Goal: Task Accomplishment & Management: Manage account settings

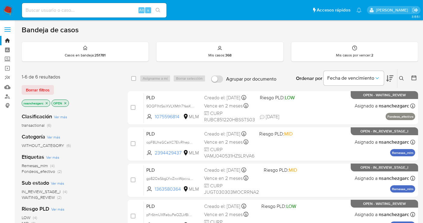
click at [175, 66] on div "Bandeja de casos Casos en bandeja : 251781 Mis casos : 368 Mis casos por vencer…" at bounding box center [220, 183] width 397 height 316
click at [402, 78] on icon at bounding box center [402, 78] width 5 height 5
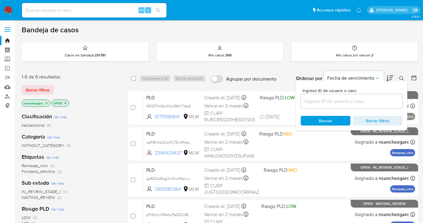
click at [312, 99] on input at bounding box center [352, 101] width 102 height 8
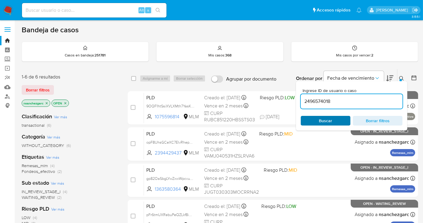
type input "2496574018"
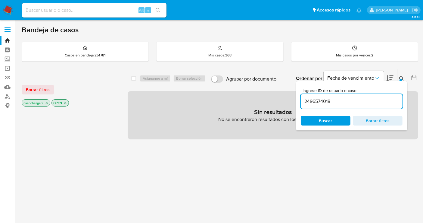
click at [323, 119] on span "Buscar" at bounding box center [325, 121] width 13 height 10
click at [48, 102] on icon "close-filter" at bounding box center [47, 103] width 4 height 4
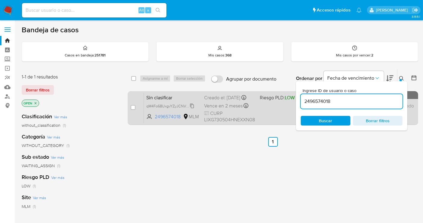
click at [193, 109] on span "qM4Fo68UxgvYZyJCNVxljWZP" at bounding box center [171, 105] width 51 height 7
click at [132, 106] on input "checkbox" at bounding box center [133, 107] width 5 height 5
checkbox input "true"
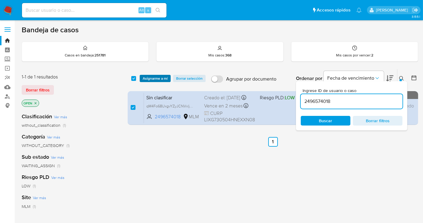
click at [164, 75] on span "Asignarme a mí" at bounding box center [155, 78] width 25 height 6
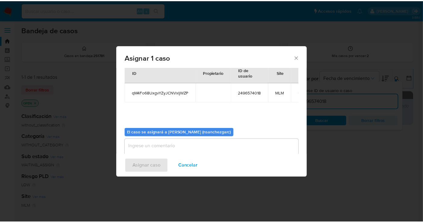
scroll to position [31, 0]
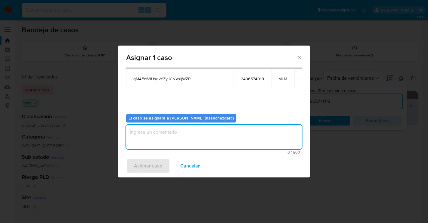
click at [153, 134] on textarea "assign-modal" at bounding box center [214, 137] width 176 height 24
type textarea "nesg"
click at [155, 161] on span "Asignar caso" at bounding box center [148, 165] width 28 height 13
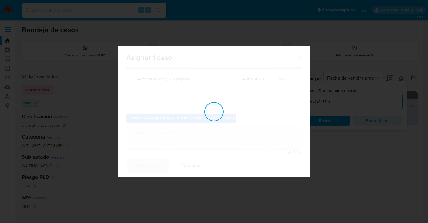
checkbox input "false"
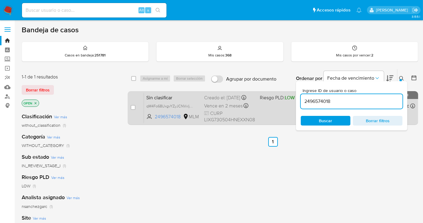
click at [221, 101] on div "Creado el: 24/08/2025 Creado el: 24/08/2025 10:27:13" at bounding box center [229, 97] width 51 height 7
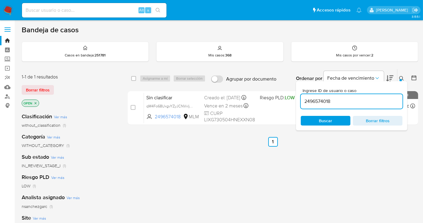
click at [9, 9] on img at bounding box center [8, 10] width 10 height 10
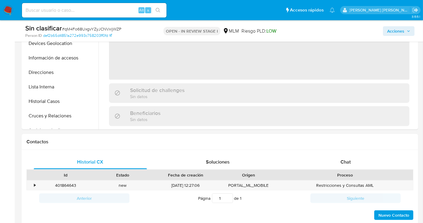
scroll to position [201, 0]
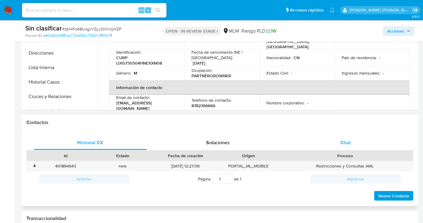
select select "10"
click at [347, 142] on span "Chat" at bounding box center [346, 142] width 10 height 7
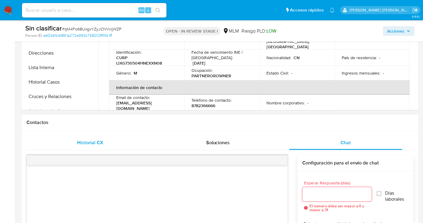
click at [88, 146] on div "Historial CX" at bounding box center [90, 142] width 113 height 14
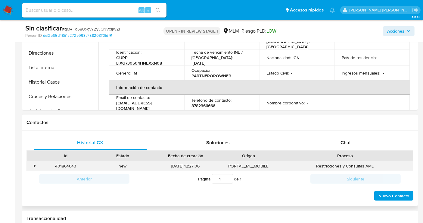
click at [34, 163] on div "•" at bounding box center [35, 166] width 2 height 6
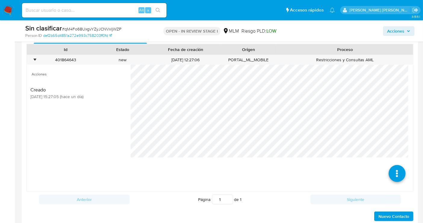
scroll to position [301, 0]
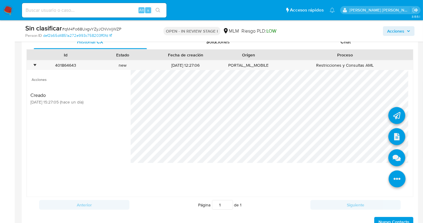
click at [389, 179] on icon at bounding box center [397, 178] width 17 height 17
click at [391, 132] on icon at bounding box center [397, 136] width 17 height 17
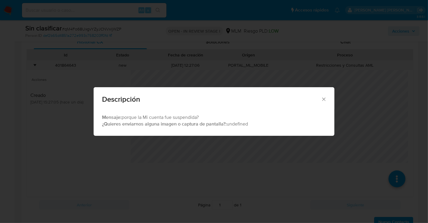
drag, startPoint x: 324, startPoint y: 99, endPoint x: 288, endPoint y: 100, distance: 36.5
click at [324, 99] on icon "Cerrar" at bounding box center [324, 99] width 6 height 6
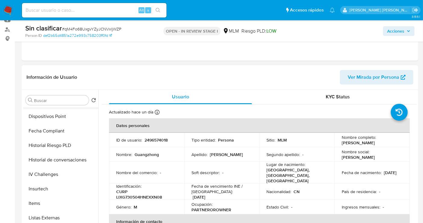
scroll to position [254, 0]
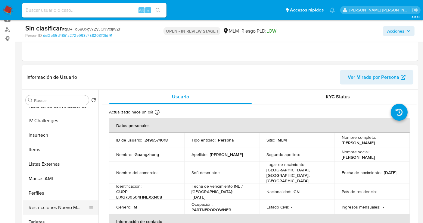
click at [60, 209] on button "Restricciones Nuevo Mundo" at bounding box center [58, 207] width 71 height 14
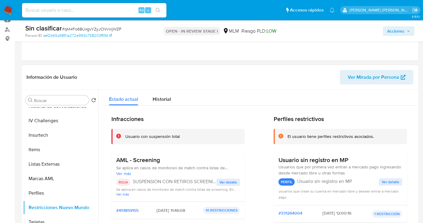
click at [227, 183] on span "Ver detalle" at bounding box center [228, 182] width 17 height 6
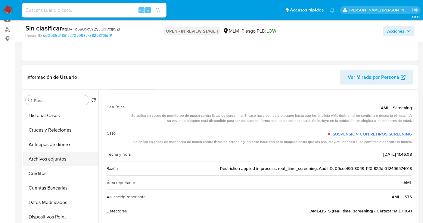
scroll to position [87, 0]
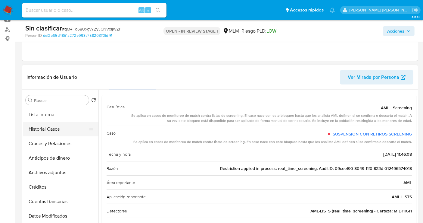
click at [50, 126] on button "Historial Casos" at bounding box center [58, 129] width 71 height 14
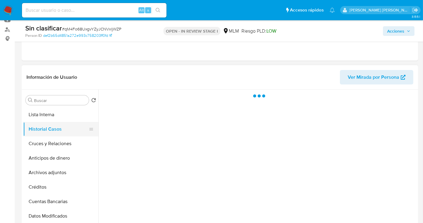
scroll to position [0, 0]
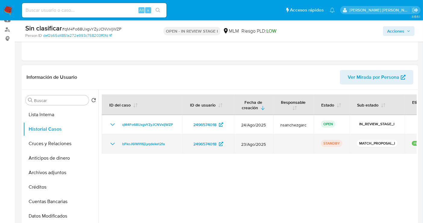
click at [110, 143] on icon "Mostrar/Ocultar" at bounding box center [112, 143] width 7 height 7
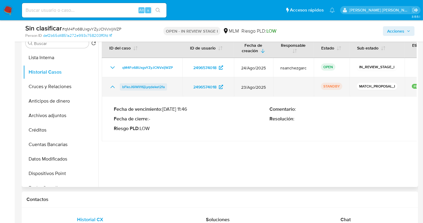
scroll to position [67, 0]
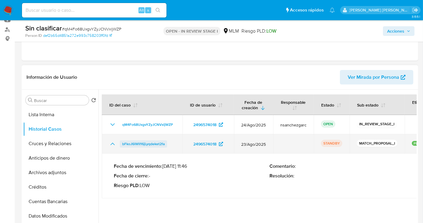
click at [138, 146] on span "bFkoJ6lWlI16jLyqdeket2fa" at bounding box center [143, 143] width 42 height 7
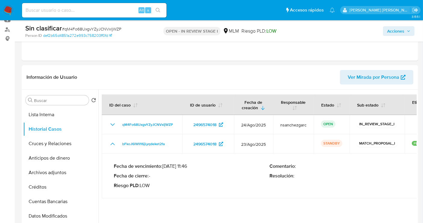
click at [404, 31] on span "Acciones" at bounding box center [395, 31] width 17 height 10
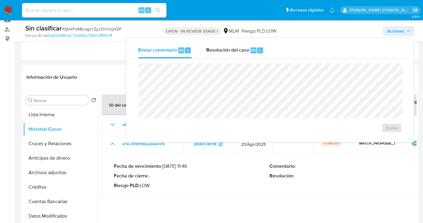
drag, startPoint x: 242, startPoint y: 49, endPoint x: 233, endPoint y: 60, distance: 13.8
click at [241, 49] on span "Resolución del caso" at bounding box center [227, 49] width 43 height 7
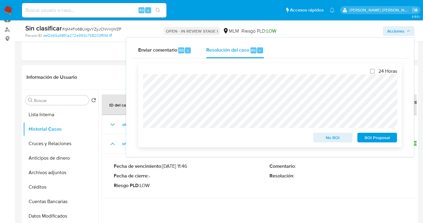
click at [333, 137] on span "No ROI" at bounding box center [333, 137] width 31 height 8
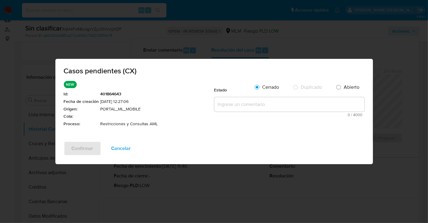
click at [126, 152] on span "Cancelar" at bounding box center [121, 148] width 20 height 13
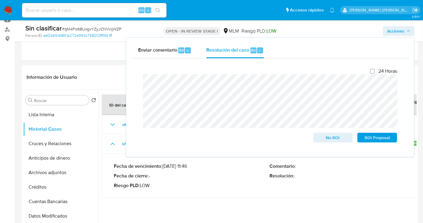
click at [127, 82] on div "Enviar comentario Alt c Resolución del caso Alt r Cierre de caso 24 Horas No RO…" at bounding box center [270, 97] width 288 height 119
click at [332, 135] on span "No ROI" at bounding box center [333, 137] width 31 height 8
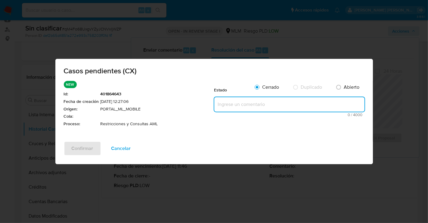
click at [232, 102] on textarea at bounding box center [290, 104] width 150 height 14
paste textarea "Se realiza validación de caso generado por CX donde se identifica restricción l…"
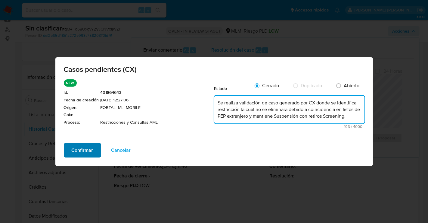
type textarea "Se realiza validación de caso generado por CX donde se identifica restricción l…"
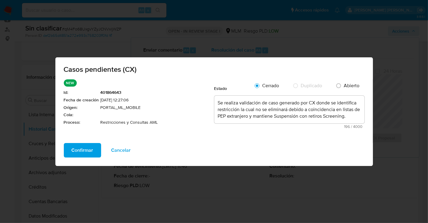
click at [94, 148] on button "Confirmar" at bounding box center [82, 150] width 37 height 14
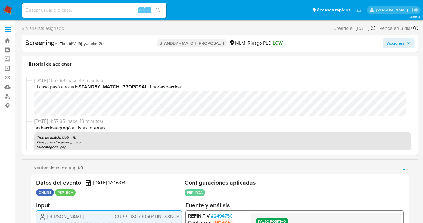
select select "10"
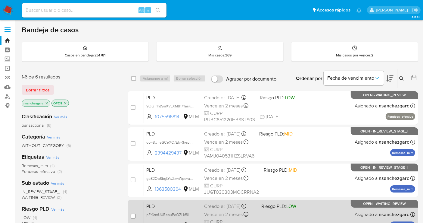
click at [135, 213] on input "checkbox" at bounding box center [133, 215] width 5 height 5
checkbox input "true"
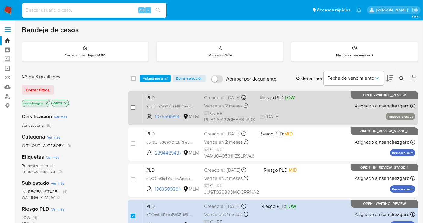
click at [133, 105] on input "checkbox" at bounding box center [133, 107] width 5 height 5
checkbox input "true"
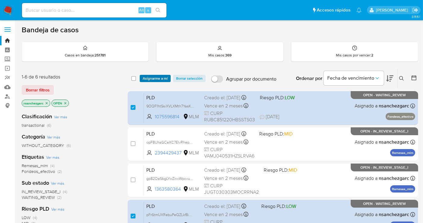
click at [161, 77] on span "Asignarme a mí" at bounding box center [155, 78] width 25 height 6
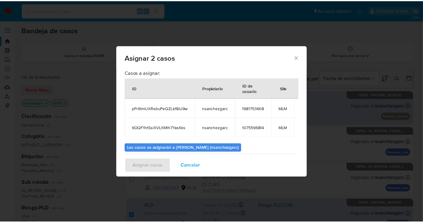
scroll to position [34, 0]
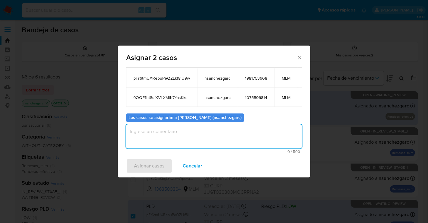
click at [147, 138] on textarea "assign-modal" at bounding box center [214, 136] width 176 height 24
type textarea "nesg"
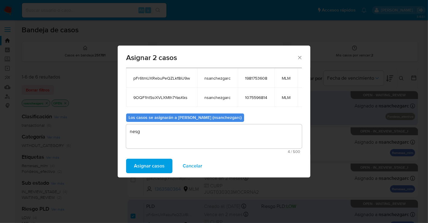
click at [155, 164] on span "Asignar casos" at bounding box center [149, 165] width 31 height 13
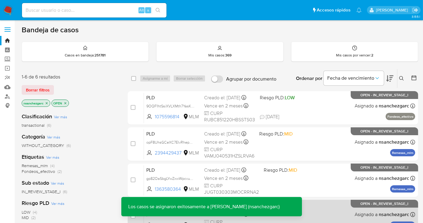
click at [322, 206] on div "PLD pFr6tmUXRebuPeQZLkf8iU9w 1981753608 MLM Riesgo PLD: LOW Creado el: 12/08/20…" at bounding box center [279, 216] width 271 height 30
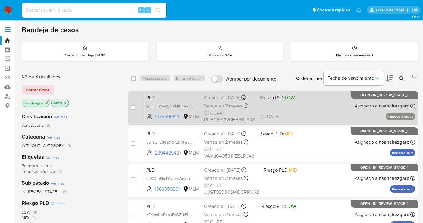
click at [217, 100] on div "Creado el: 12/08/2025 Creado el: 12/08/2025 02:11:28" at bounding box center [229, 97] width 51 height 7
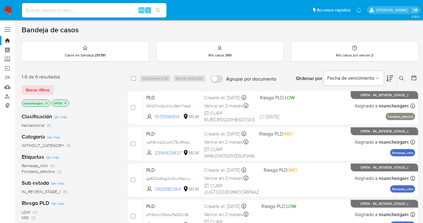
click at [7, 10] on img at bounding box center [8, 10] width 10 height 10
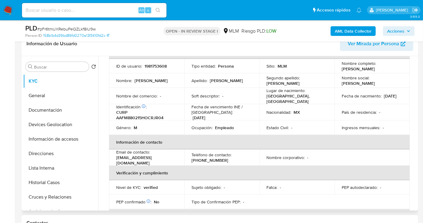
scroll to position [100, 0]
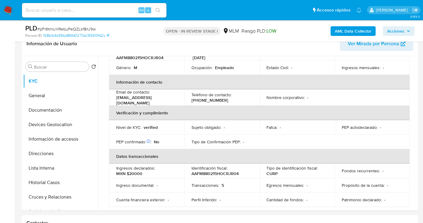
select select "10"
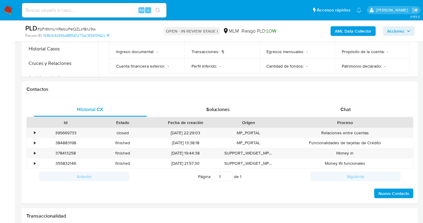
scroll to position [234, 0]
click at [352, 111] on div "Chat" at bounding box center [345, 109] width 113 height 14
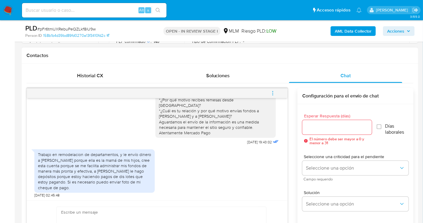
scroll to position [335, 0]
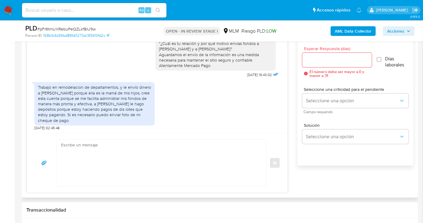
click at [319, 55] on div at bounding box center [337, 60] width 70 height 14
click at [314, 60] on input "Esperar Respuesta (días)" at bounding box center [337, 60] width 70 height 8
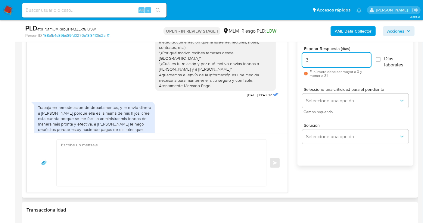
scroll to position [49, 0]
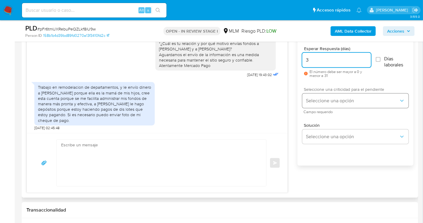
type input "3"
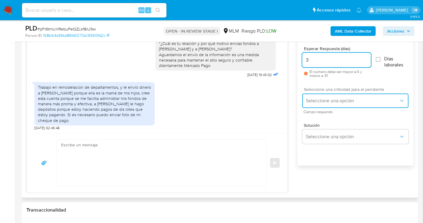
click at [330, 96] on button "Seleccione una opción" at bounding box center [355, 100] width 106 height 14
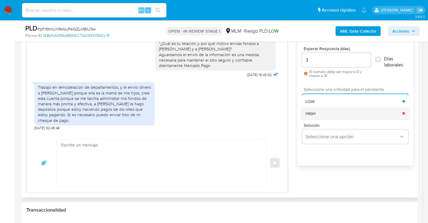
click at [318, 113] on div "HIGH" at bounding box center [354, 113] width 97 height 12
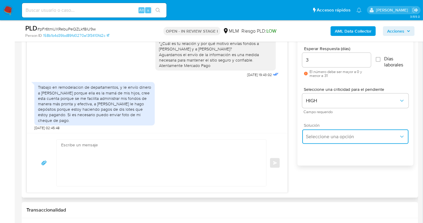
click at [321, 139] on button "Seleccione una opción" at bounding box center [355, 136] width 106 height 14
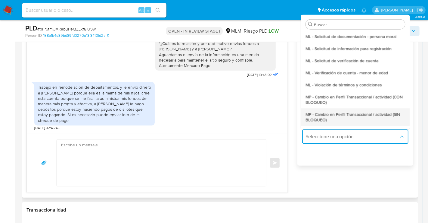
click at [318, 119] on span "MP - Cambio en Perfil Transaccional / actividad (SIN BLOQUEO)" at bounding box center [355, 116] width 99 height 11
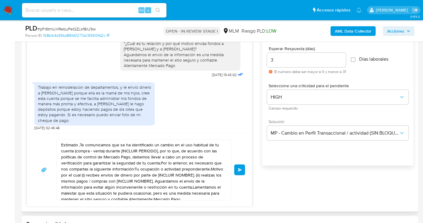
click at [171, 155] on textarea "Estimado ,Te comunicamos que se ha identificado un cambio en el uso habitual de…" at bounding box center [142, 169] width 162 height 60
paste textarea "Cliente, agradecemos tu pronta respuesta. Nos ayudarías a compartirnos los comp…"
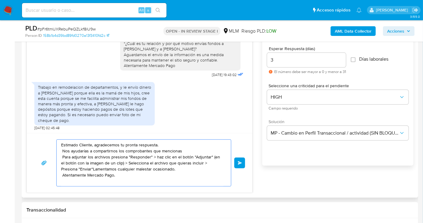
click at [62, 151] on textarea "Estimado Cliente, agradecemos tu pronta respuesta. Nos ayudarías a compartirnos…" at bounding box center [142, 162] width 162 height 46
click at [119, 149] on textarea "Estimado Cliente, agradecemos tu pronta respuesta. Nos ayudarías a compartirnos…" at bounding box center [142, 162] width 162 height 46
click at [148, 150] on textarea "Estimado Cliente, agradecemos tu pronta respuesta. Nos ayudarías a compartirnos…" at bounding box center [142, 162] width 162 height 46
drag, startPoint x: 65, startPoint y: 155, endPoint x: 164, endPoint y: 170, distance: 99.6
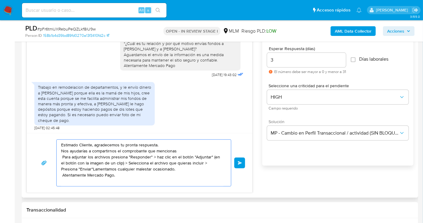
click at [164, 170] on textarea "Estimado Cliente, agradecemos tu pronta respuesta. Nos ayudarías a compartirnos…" at bounding box center [142, 162] width 162 height 46
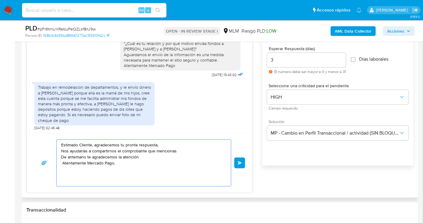
drag, startPoint x: 62, startPoint y: 161, endPoint x: 62, endPoint y: 178, distance: 16.3
click at [62, 162] on textarea "Estimado Cliente, agradecemos tu pronta respuesta. Nos ayudarías a compartirnos…" at bounding box center [142, 162] width 162 height 46
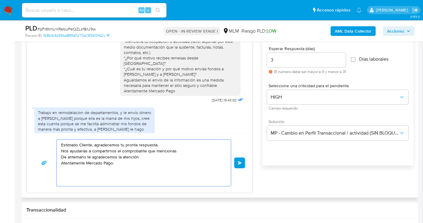
scroll to position [0, 0]
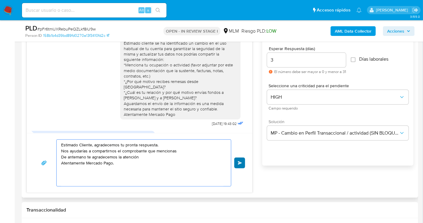
type textarea "Estimado Cliente, agradecemos tu pronta respuesta. Nos ayudarías a compartirnos…"
click at [240, 161] on span "Enviar" at bounding box center [240, 163] width 4 height 4
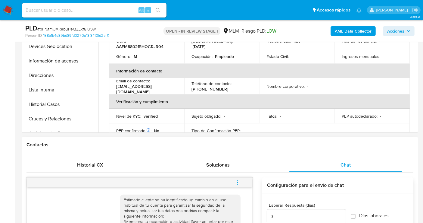
scroll to position [167, 0]
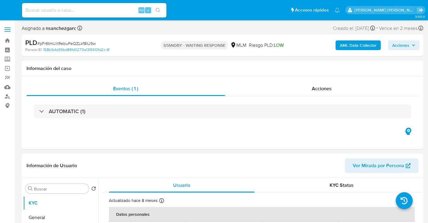
select select "10"
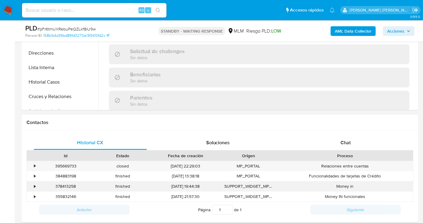
scroll to position [234, 0]
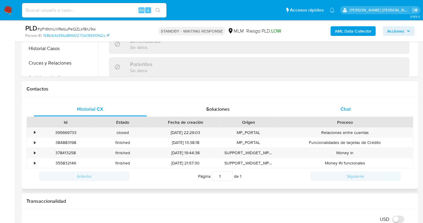
click at [346, 109] on span "Chat" at bounding box center [346, 108] width 10 height 7
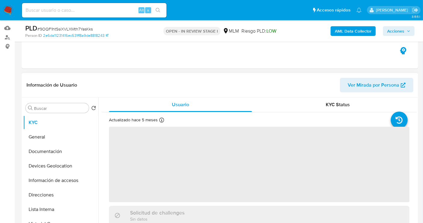
scroll to position [100, 0]
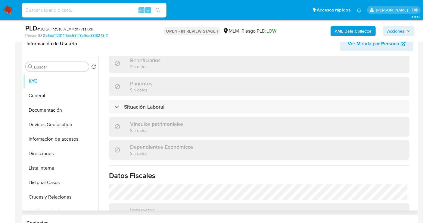
select select "10"
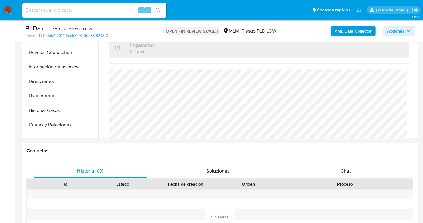
scroll to position [234, 0]
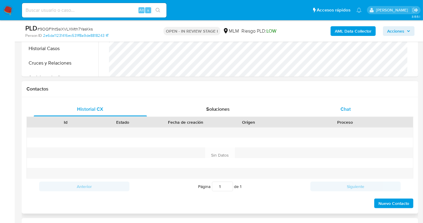
click at [345, 109] on span "Chat" at bounding box center [346, 108] width 10 height 7
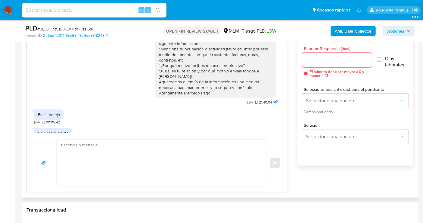
scroll to position [29, 0]
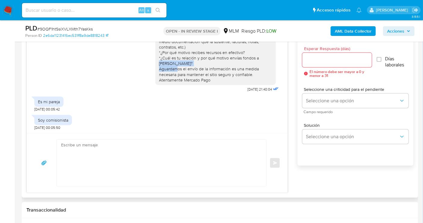
drag, startPoint x: 252, startPoint y: 59, endPoint x: 191, endPoint y: 65, distance: 60.9
click at [191, 65] on div "Estimado cliente se ha identificado un cambio en el uso habitual de tu cuenta p…" at bounding box center [215, 46] width 113 height 71
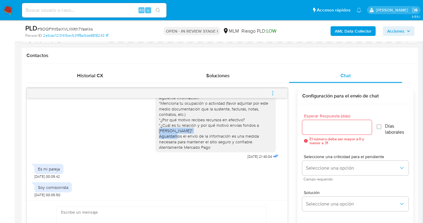
scroll to position [0, 0]
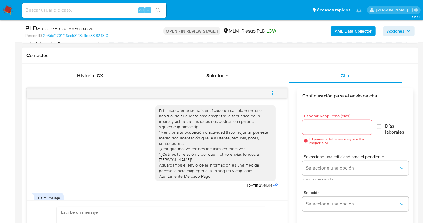
click at [159, 109] on div "Estimado cliente se ha identificado un cambio en el uso habitual de tu cuenta p…" at bounding box center [215, 143] width 113 height 71
click at [311, 128] on input "Esperar Respuesta (días)" at bounding box center [337, 127] width 70 height 8
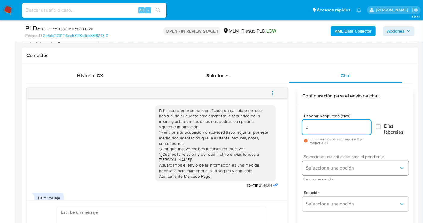
type input "3"
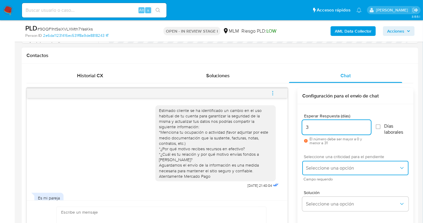
click at [323, 165] on span "Seleccione una opción" at bounding box center [352, 168] width 93 height 6
click at [323, 169] on span "LOW" at bounding box center [352, 168] width 93 height 6
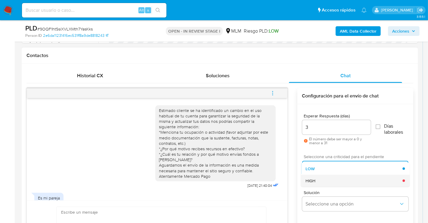
click at [317, 183] on div "HIGH" at bounding box center [354, 180] width 97 height 12
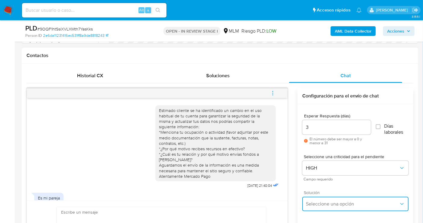
click at [320, 204] on span "Seleccione una opción" at bounding box center [352, 204] width 93 height 6
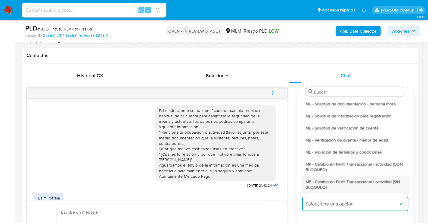
click at [323, 187] on span "MP - Cambio en Perfil Transaccional / actividad (SIN BLOQUEO)" at bounding box center [355, 183] width 99 height 11
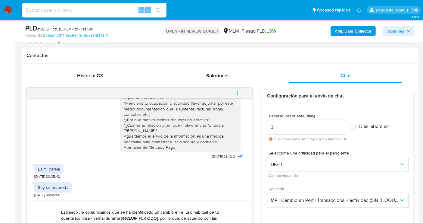
scroll to position [335, 0]
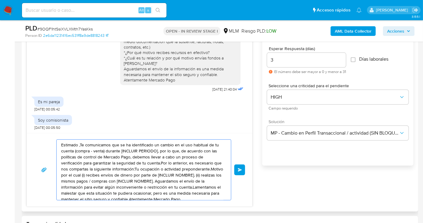
click at [102, 176] on textarea "Estimado ,Te comunicamos que se ha identificado un cambio en el uso habitual de…" at bounding box center [142, 169] width 162 height 60
paste textarea "Cliente, agradecemos tu pronta respuesta."
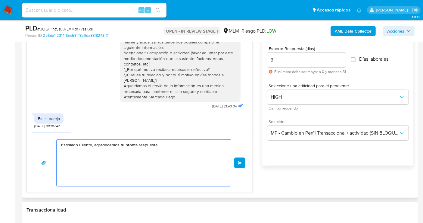
scroll to position [0, 0]
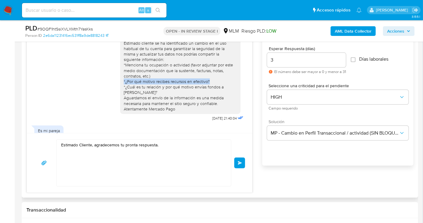
drag, startPoint x: 116, startPoint y: 81, endPoint x: 211, endPoint y: 82, distance: 94.9
click at [211, 82] on div "Estimado cliente se ha identificado un cambio en el uso habitual de tu cuenta p…" at bounding box center [180, 76] width 121 height 76
copy div "*¿Por qué motivo recibes recursos en efectivo?"
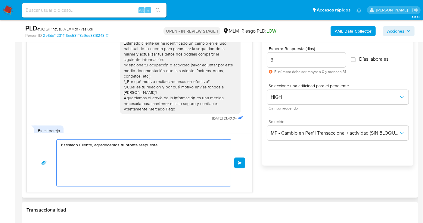
click at [121, 161] on textarea "Estimado Cliente, agradecemos tu pronta respuesta." at bounding box center [142, 162] width 162 height 46
click at [169, 147] on textarea "Estimado Cliente, agradecemos tu pronta respuesta." at bounding box center [142, 162] width 162 height 46
paste textarea "*¿Por qué motivo recibes recursos en efectivo?"
click at [62, 157] on textarea "Estimado Cliente, agradecemos tu pronta respuesta. podrías indicarnos *¿Por qué…" at bounding box center [142, 162] width 162 height 46
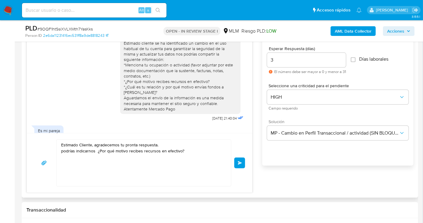
drag, startPoint x: 174, startPoint y: 109, endPoint x: 112, endPoint y: 108, distance: 62.1
click at [112, 108] on div "Estimado cliente se ha identificado un cambio en el uso habitual de tu cuenta p…" at bounding box center [139, 78] width 211 height 89
copy div "Atentamente Mercado Pago"
click at [191, 149] on textarea "Estimado Cliente, agradecemos tu pronta respuesta. podrías indicarnos ¿Por qué …" at bounding box center [142, 162] width 162 height 46
paste textarea "Atentamente Mercado Pago"
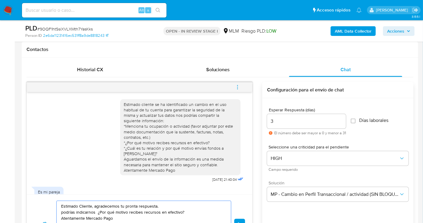
scroll to position [335, 0]
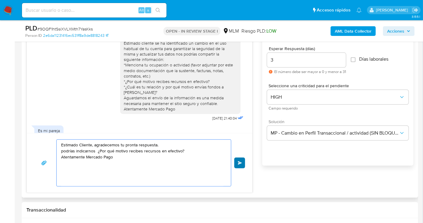
type textarea "Estimado Cliente, agradecemos tu pronta respuesta. podrías indicarnos ¿Por qué …"
click at [241, 161] on span "Enviar" at bounding box center [240, 163] width 4 height 4
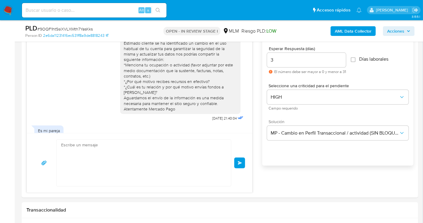
scroll to position [68, 0]
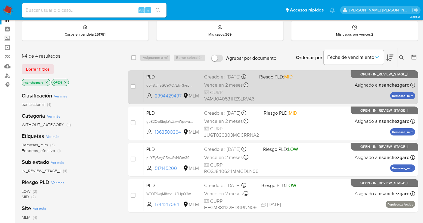
scroll to position [67, 0]
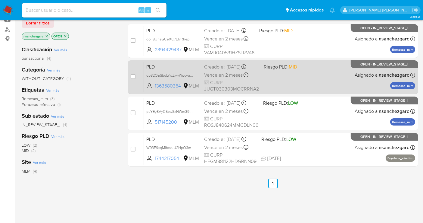
click at [220, 74] on span "Vence en 2 meses" at bounding box center [223, 75] width 39 height 7
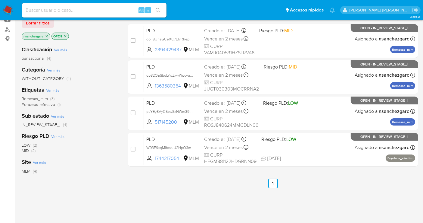
click at [90, 6] on div "Alt s" at bounding box center [94, 10] width 145 height 14
click at [85, 13] on input at bounding box center [94, 10] width 145 height 8
paste input "1701684022"
type input "1701684022"
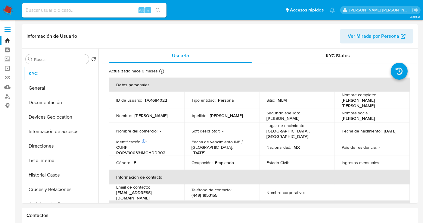
select select "10"
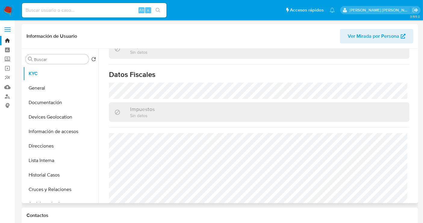
scroll to position [382, 0]
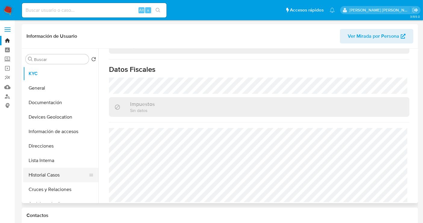
click at [48, 171] on button "Historial Casos" at bounding box center [58, 175] width 71 height 14
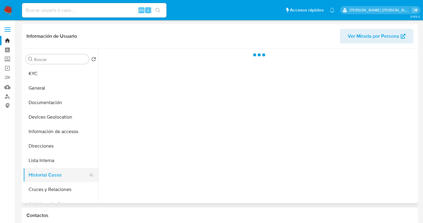
scroll to position [0, 0]
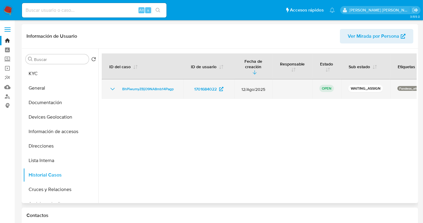
click at [112, 85] on icon "Mostrar/Ocultar" at bounding box center [112, 88] width 7 height 7
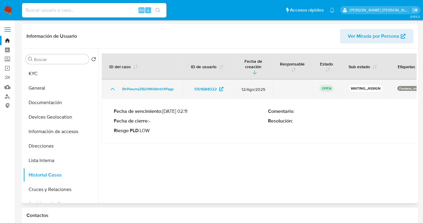
click at [112, 85] on icon "Mostrar/Ocultar" at bounding box center [112, 88] width 7 height 7
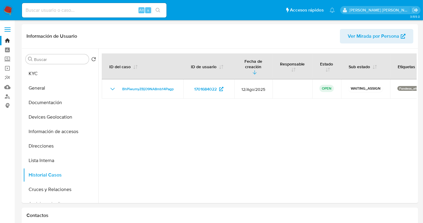
click at [7, 8] on img at bounding box center [8, 10] width 10 height 10
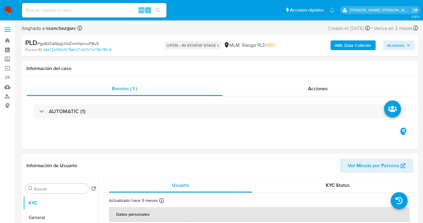
select select "10"
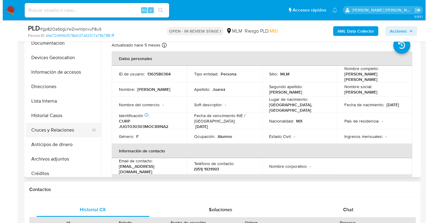
scroll to position [67, 0]
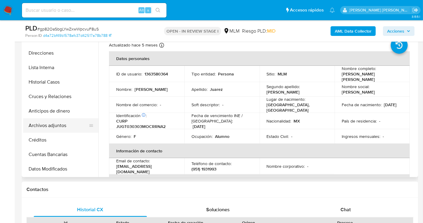
click at [59, 121] on button "Archivos adjuntos" at bounding box center [58, 125] width 71 height 14
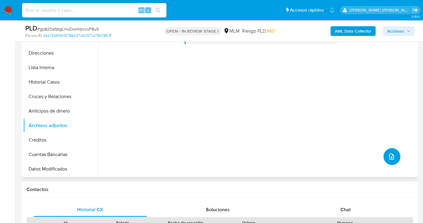
click at [393, 159] on span "upload-file" at bounding box center [391, 156] width 7 height 7
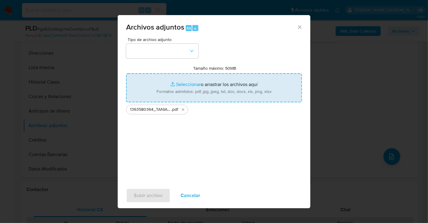
type input "C:\fakepath\1363580364_TANIA ROSARIO JUAREZ GARNICA_AGO25.xlsx"
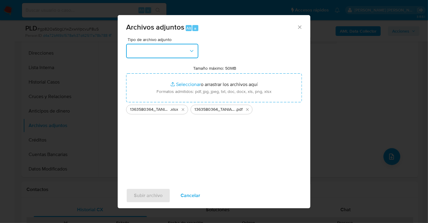
click at [156, 50] on button "button" at bounding box center [162, 51] width 72 height 14
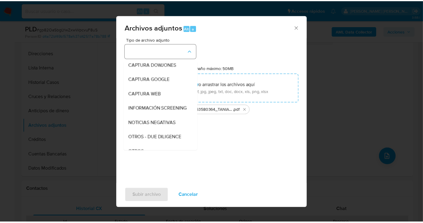
scroll to position [31, 0]
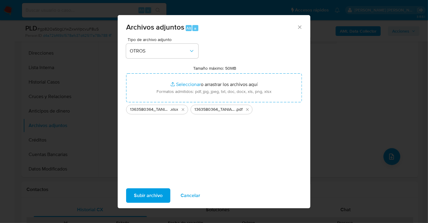
click at [152, 196] on span "Subir archivo" at bounding box center [148, 195] width 29 height 13
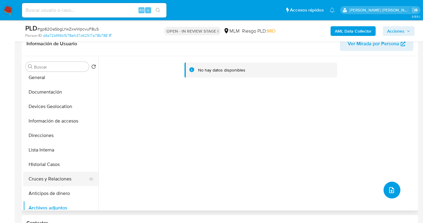
scroll to position [33, 0]
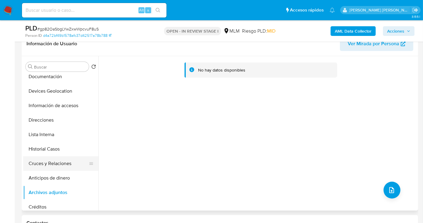
click at [58, 190] on button "Archivos adjuntos" at bounding box center [60, 192] width 75 height 14
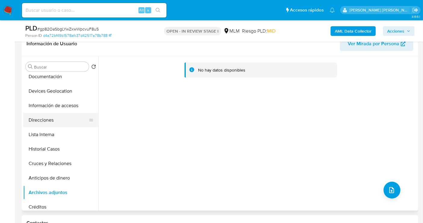
scroll to position [0, 0]
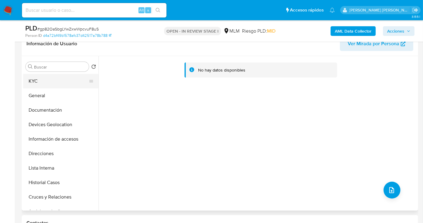
click at [37, 83] on button "KYC" at bounding box center [58, 81] width 71 height 14
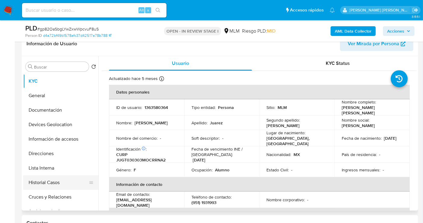
click at [56, 181] on button "Historial Casos" at bounding box center [58, 182] width 71 height 14
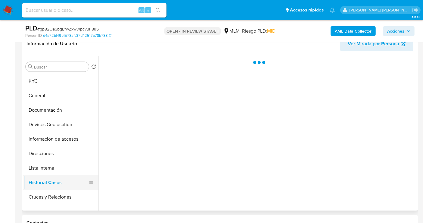
scroll to position [67, 0]
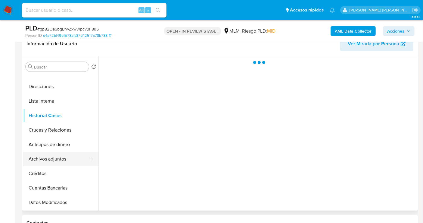
click at [62, 156] on button "Archivos adjuntos" at bounding box center [58, 159] width 71 height 14
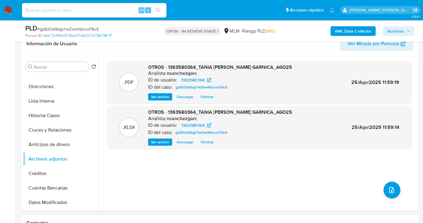
click at [393, 33] on span "Acciones" at bounding box center [395, 31] width 17 height 10
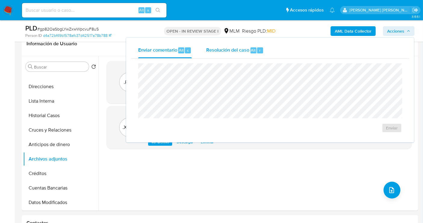
click at [227, 50] on span "Resolución del caso" at bounding box center [227, 49] width 43 height 7
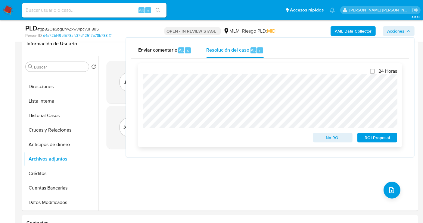
click at [327, 140] on span "No ROI" at bounding box center [333, 137] width 31 height 8
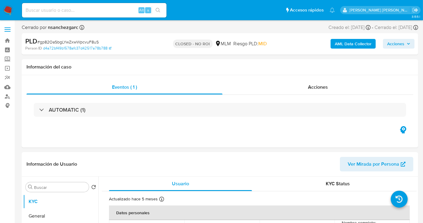
select select "10"
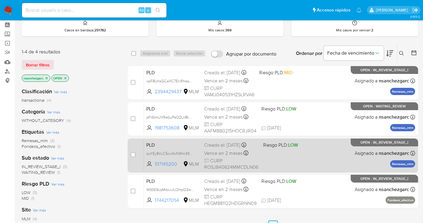
scroll to position [67, 0]
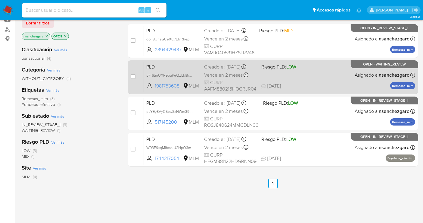
click at [285, 74] on div "PLD pFr6tmUXRebuPeQZLkf8iU9w 1981753608 MLM Riesgo PLD: LOW Creado el: [DATE] C…" at bounding box center [279, 77] width 271 height 30
click at [134, 77] on input "checkbox" at bounding box center [133, 76] width 5 height 5
checkbox input "true"
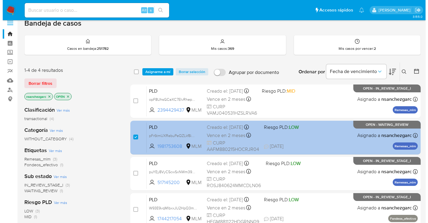
scroll to position [0, 0]
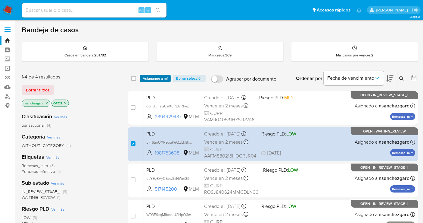
click at [159, 78] on span "Asignarme a mí" at bounding box center [155, 78] width 25 height 6
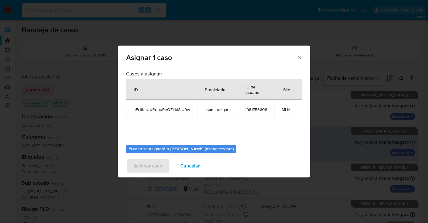
scroll to position [31, 0]
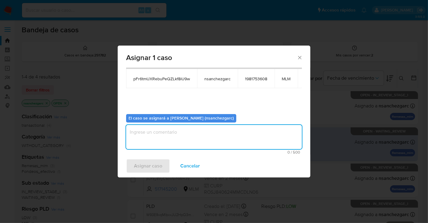
click at [146, 134] on textarea "assign-modal" at bounding box center [214, 137] width 176 height 24
type textarea "nesg"
click at [142, 163] on span "Asignar caso" at bounding box center [148, 165] width 28 height 13
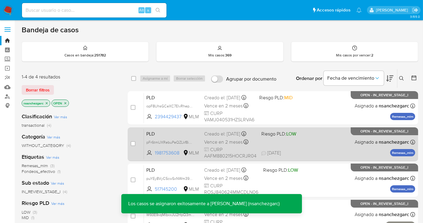
click at [217, 136] on div "Creado el: [DATE] Creado el: [DATE] 02:07:48" at bounding box center [230, 133] width 52 height 7
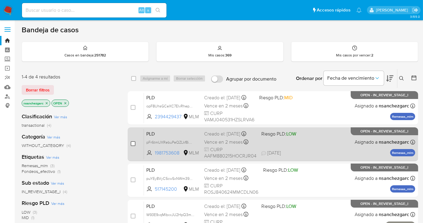
click at [133, 142] on input "checkbox" at bounding box center [133, 143] width 5 height 5
checkbox input "true"
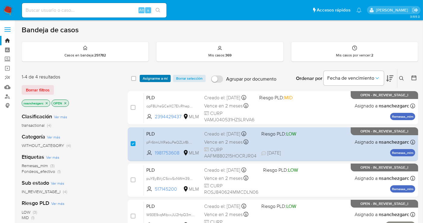
click at [156, 76] on span "Asignarme a mí" at bounding box center [155, 78] width 25 height 6
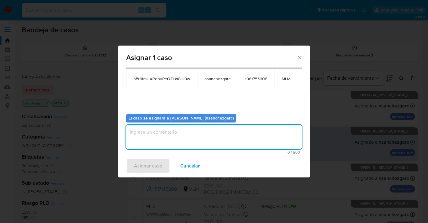
click at [154, 140] on textarea "assign-modal" at bounding box center [214, 137] width 176 height 24
type textarea "nesg"
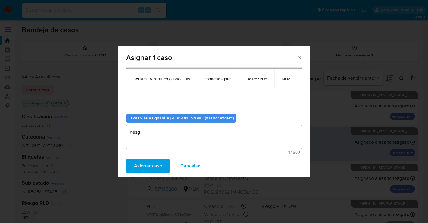
click at [141, 169] on span "Asignar caso" at bounding box center [148, 165] width 28 height 13
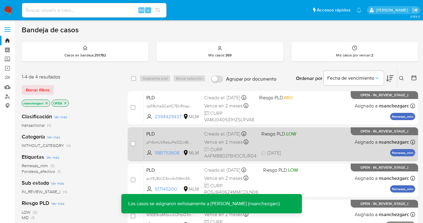
click at [222, 144] on span "Vence en 2 meses" at bounding box center [223, 142] width 39 height 7
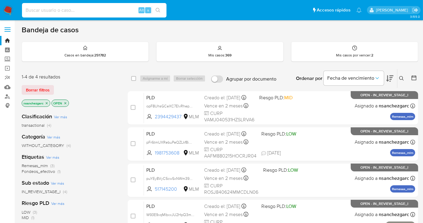
click at [76, 12] on input at bounding box center [94, 10] width 145 height 8
paste input "2257709288"
type input "2257709288"
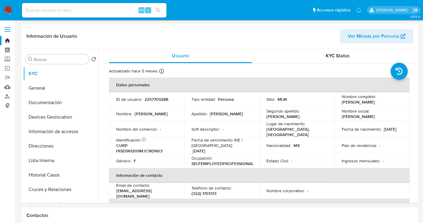
select select "10"
click at [6, 9] on img at bounding box center [8, 10] width 10 height 10
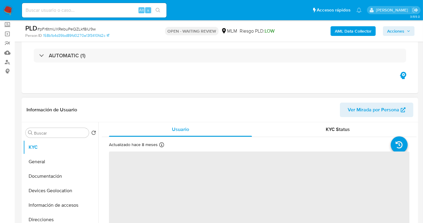
scroll to position [67, 0]
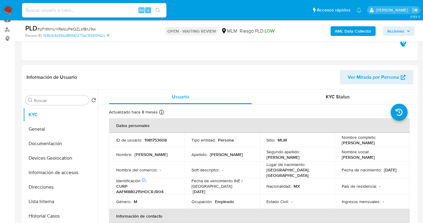
select select "10"
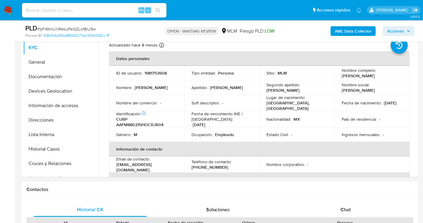
scroll to position [201, 0]
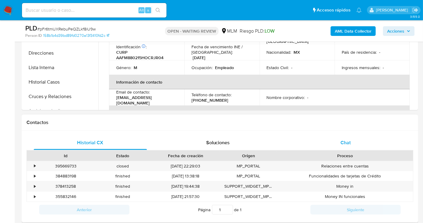
click at [351, 140] on div "Chat" at bounding box center [345, 142] width 113 height 14
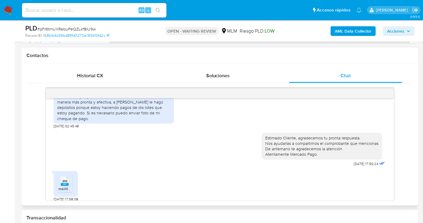
scroll to position [151, 0]
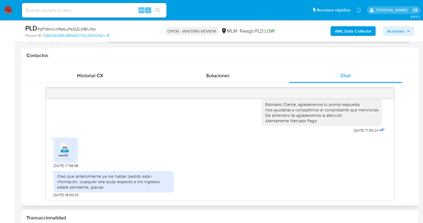
click at [65, 150] on rect at bounding box center [65, 150] width 8 height 3
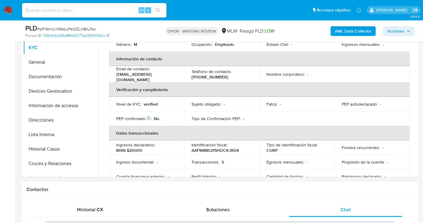
scroll to position [100, 0]
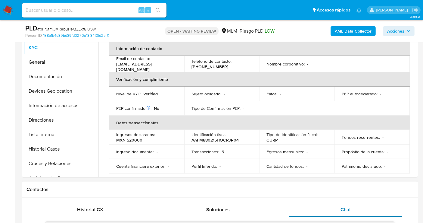
click at [348, 208] on span "Chat" at bounding box center [346, 209] width 10 height 7
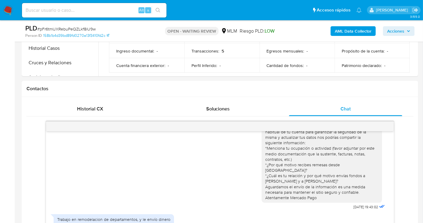
scroll to position [301, 0]
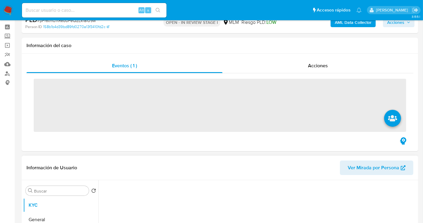
scroll to position [33, 0]
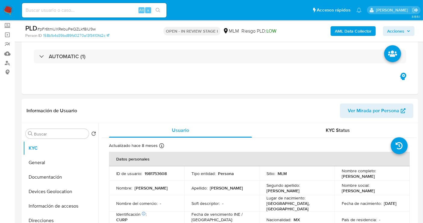
select select "10"
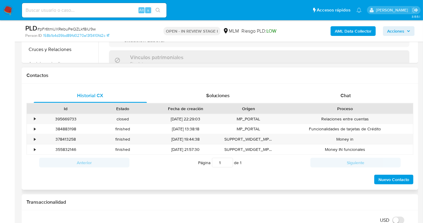
scroll to position [268, 0]
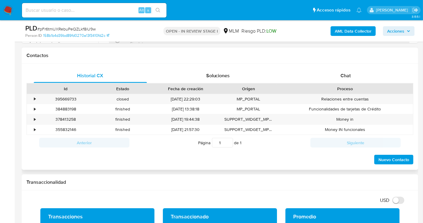
drag, startPoint x: 343, startPoint y: 72, endPoint x: 342, endPoint y: 84, distance: 11.5
click at [343, 73] on span "Chat" at bounding box center [346, 75] width 10 height 7
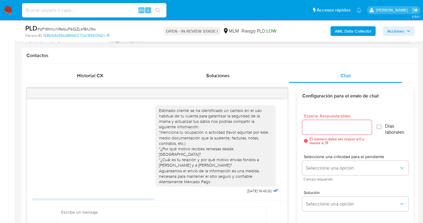
scroll to position [151, 0]
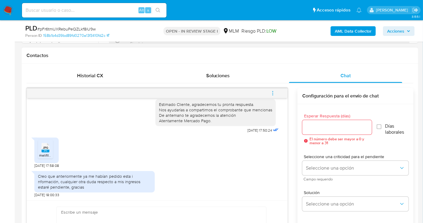
click at [322, 129] on input "Esperar Respuesta (días)" at bounding box center [337, 127] width 70 height 8
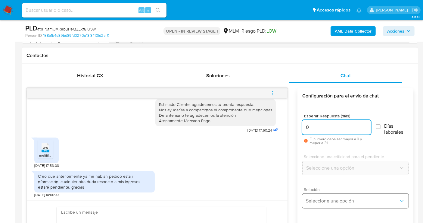
type input "0"
click at [318, 206] on button "Seleccione una opción" at bounding box center [355, 200] width 106 height 14
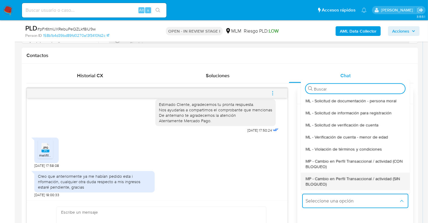
click at [326, 182] on span "MP - Cambio en Perfil Transaccional / actividad (SIN BLOQUEO)" at bounding box center [355, 180] width 99 height 11
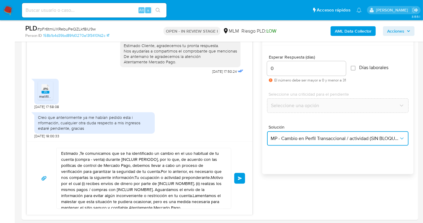
scroll to position [368, 0]
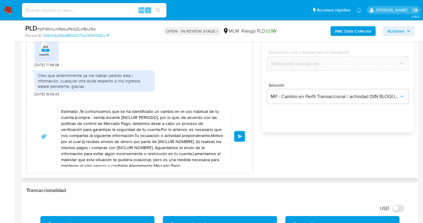
click at [118, 139] on textarea "Estimado ,Te comunicamos que se ha identificado un cambio en el uso habitual de…" at bounding box center [142, 136] width 162 height 60
paste textarea "Cliente, agradecemos tu pronta respuesta. Lamentamos cualquier malestar ocasion…"
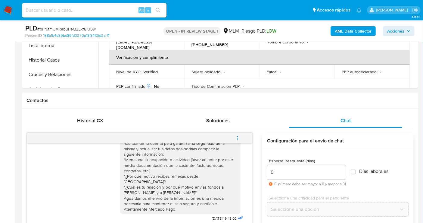
scroll to position [301, 0]
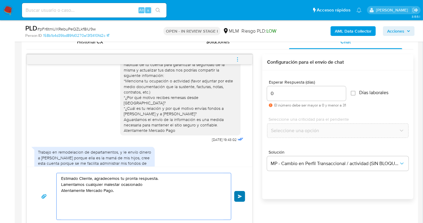
type textarea "Estimado Cliente, agradecemos tu pronta respuesta. Lamentamos cualquier malesta…"
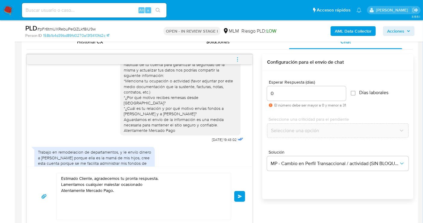
click at [237, 192] on button "Enviar" at bounding box center [239, 196] width 11 height 11
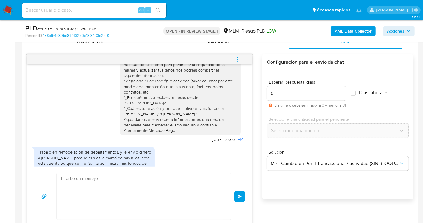
scroll to position [185, 0]
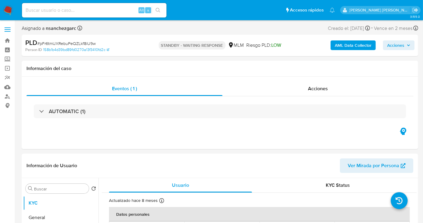
select select "10"
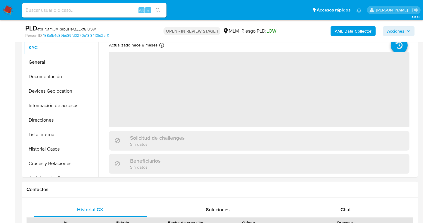
scroll to position [167, 0]
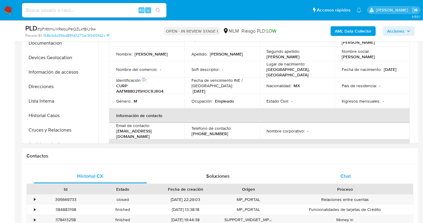
click at [352, 178] on div "Chat" at bounding box center [345, 176] width 113 height 14
select select "10"
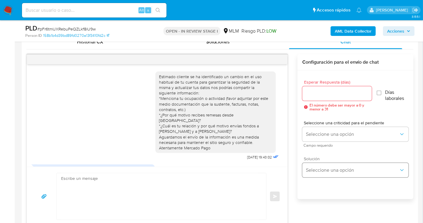
scroll to position [185, 0]
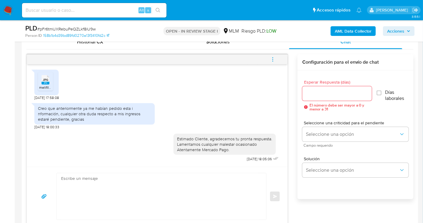
click at [274, 57] on icon "menu-action" at bounding box center [272, 59] width 5 height 5
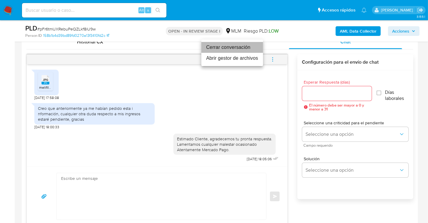
click at [226, 49] on li "Cerrar conversación" at bounding box center [233, 47] width 62 height 11
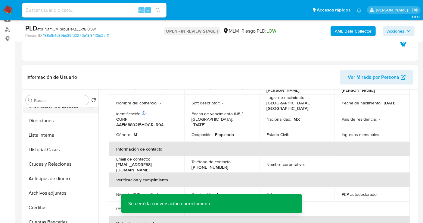
scroll to position [67, 0]
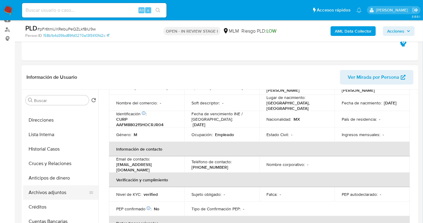
click at [53, 190] on button "Archivos adjuntos" at bounding box center [58, 192] width 71 height 14
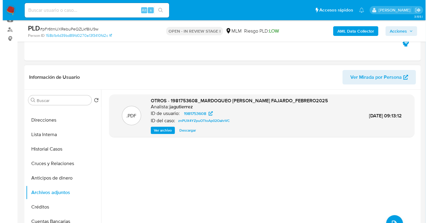
scroll to position [100, 0]
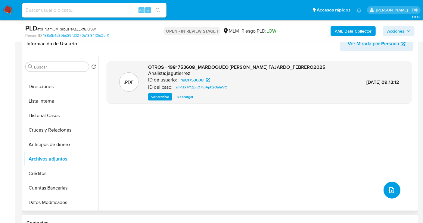
click at [388, 187] on icon "upload-file" at bounding box center [391, 189] width 7 height 7
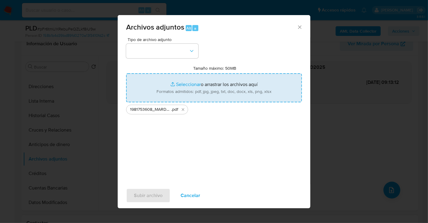
type input "C:\fakepath\1981753608_MARDOQUEO ARAGON FAJARDO_AGO25.xlsx"
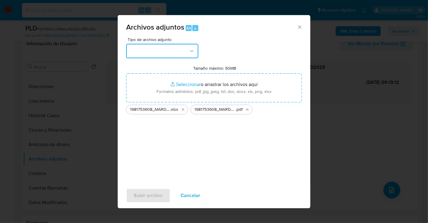
drag, startPoint x: 169, startPoint y: 53, endPoint x: 172, endPoint y: 53, distance: 3.3
click at [169, 53] on button "button" at bounding box center [162, 51] width 72 height 14
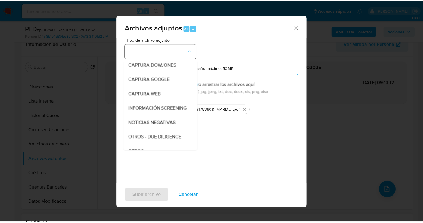
scroll to position [31, 0]
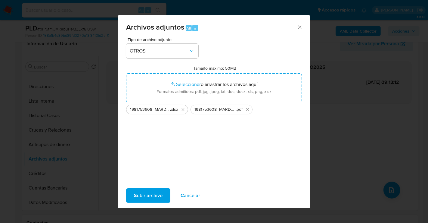
click at [149, 195] on span "Subir archivo" at bounding box center [148, 195] width 29 height 13
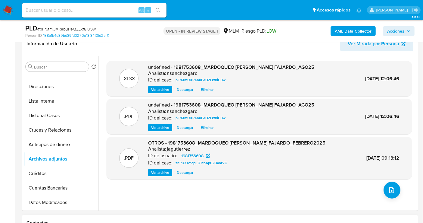
click at [401, 28] on span "Acciones" at bounding box center [395, 31] width 17 height 10
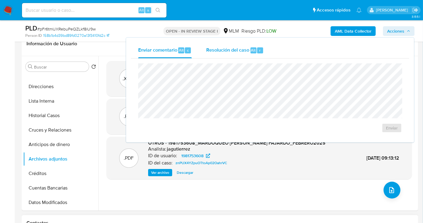
click at [231, 54] on div "Resolución del caso Alt r" at bounding box center [235, 50] width 58 height 16
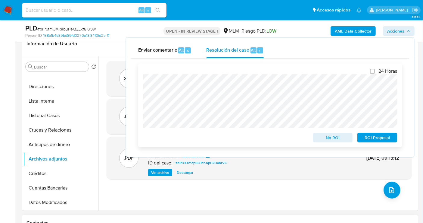
click at [327, 136] on span "No ROI" at bounding box center [333, 137] width 31 height 8
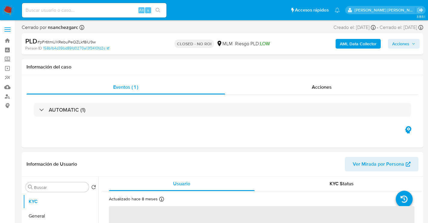
select select "10"
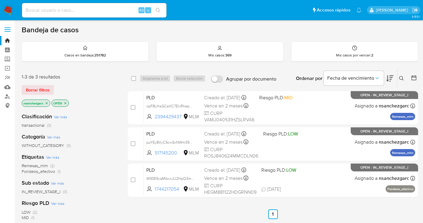
click at [398, 78] on button at bounding box center [403, 78] width 10 height 7
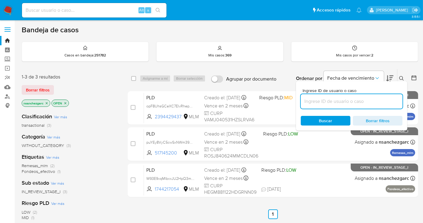
click at [311, 102] on input at bounding box center [352, 101] width 102 height 8
type input "2257709288"
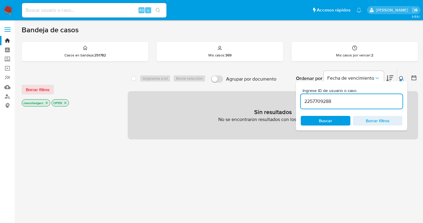
click at [47, 102] on icon "close-filter" at bounding box center [47, 103] width 2 height 2
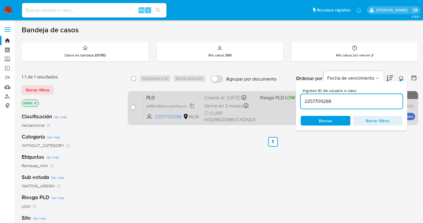
click at [194, 109] on span "eNMlw5dhtovcscHboyvts4g9" at bounding box center [170, 105] width 48 height 7
click at [133, 106] on input "checkbox" at bounding box center [133, 107] width 5 height 5
checkbox input "true"
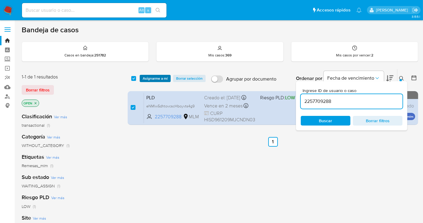
click at [154, 80] on span "Asignarme a mí" at bounding box center [155, 78] width 25 height 6
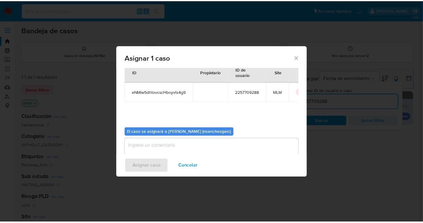
scroll to position [31, 0]
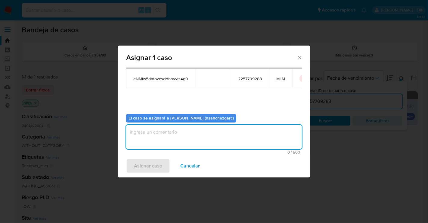
click at [143, 130] on textarea "assign-modal" at bounding box center [214, 137] width 176 height 24
type textarea "nesg"
click at [153, 165] on span "Asignar caso" at bounding box center [148, 165] width 28 height 13
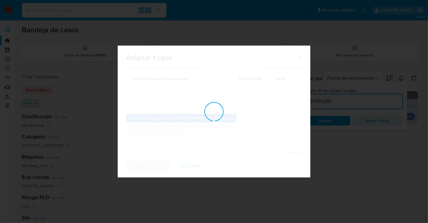
checkbox input "false"
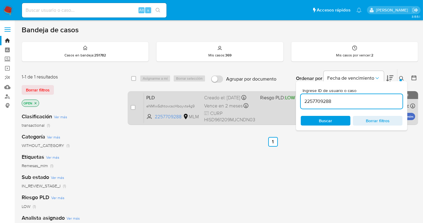
click at [211, 101] on div "Creado el: 12/08/2025 Creado el: 12/08/2025 02:12:11" at bounding box center [229, 97] width 51 height 7
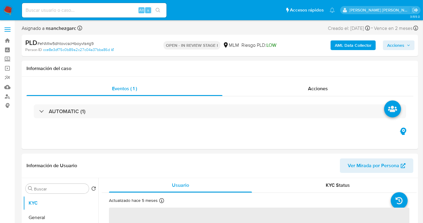
select select "10"
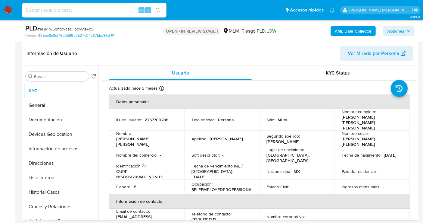
scroll to position [67, 0]
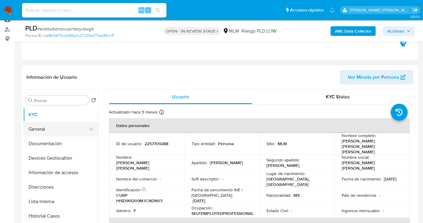
click at [39, 129] on button "General" at bounding box center [58, 129] width 71 height 14
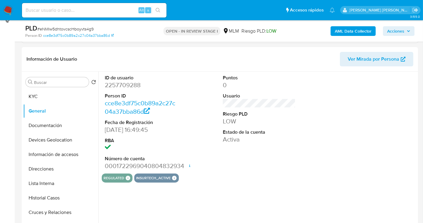
scroll to position [100, 0]
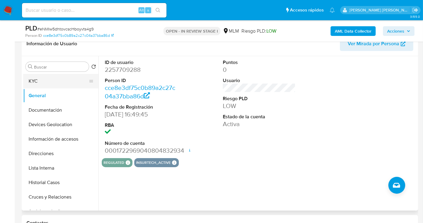
click at [29, 80] on button "KYC" at bounding box center [58, 81] width 71 height 14
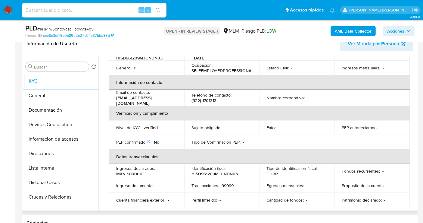
scroll to position [134, 0]
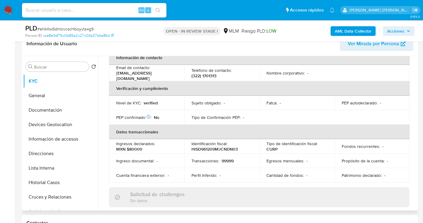
click at [417, 121] on div "Buscar Volver al orden por defecto KYC General Documentación Devices Geolocatio…" at bounding box center [220, 133] width 397 height 154
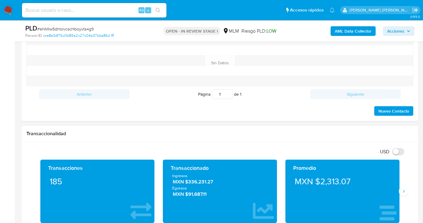
scroll to position [402, 0]
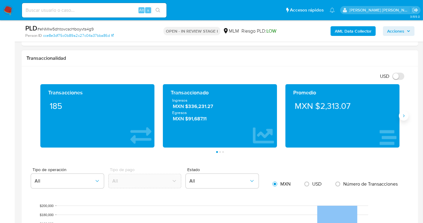
click at [403, 113] on icon "Siguiente" at bounding box center [404, 115] width 5 height 5
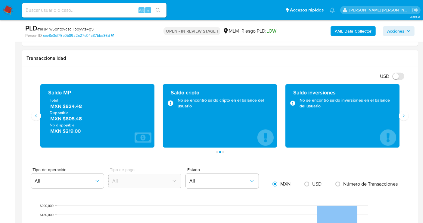
click at [75, 104] on span "MXN $824.48" at bounding box center [97, 106] width 95 height 7
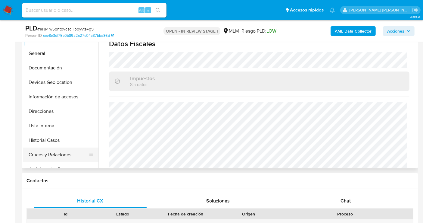
scroll to position [100, 0]
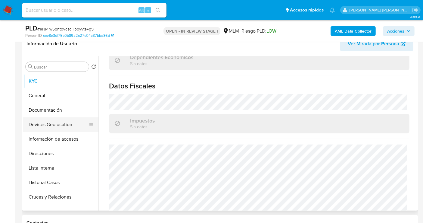
click at [46, 124] on button "Devices Geolocation" at bounding box center [58, 124] width 71 height 14
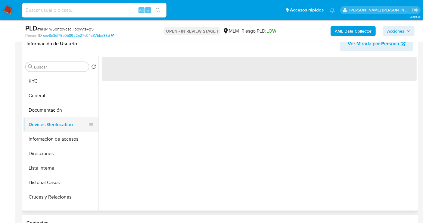
scroll to position [0, 0]
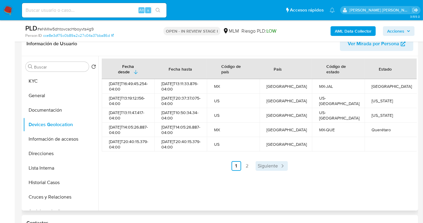
click at [262, 168] on span "Siguiente" at bounding box center [268, 165] width 20 height 5
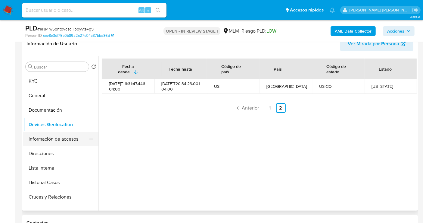
click at [45, 139] on button "Información de accesos" at bounding box center [58, 139] width 71 height 14
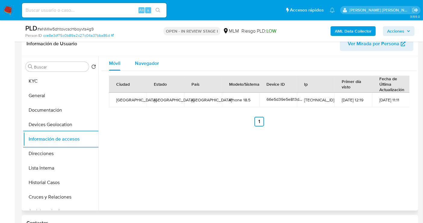
click at [152, 63] on span "Navegador" at bounding box center [147, 63] width 24 height 7
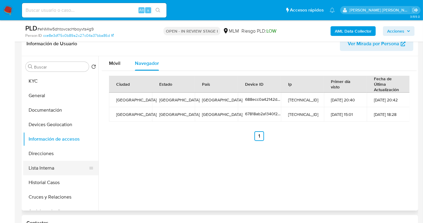
click at [45, 171] on button "Lista Interna" at bounding box center [58, 168] width 71 height 14
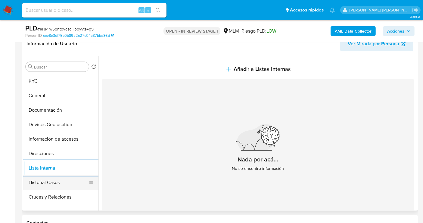
scroll to position [33, 0]
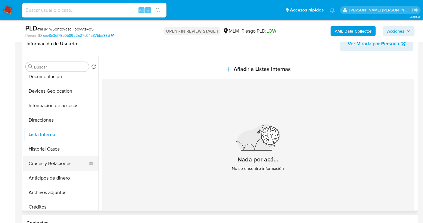
click at [48, 165] on button "Cruces y Relaciones" at bounding box center [58, 163] width 71 height 14
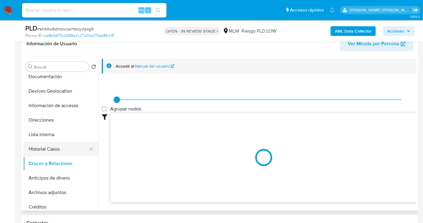
click at [34, 147] on button "Historial Casos" at bounding box center [58, 149] width 71 height 14
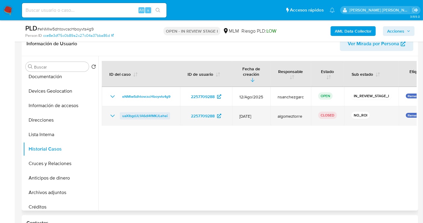
click at [135, 113] on span "uaXIbgdJL1A6dI4fMKJLehei" at bounding box center [144, 115] width 45 height 7
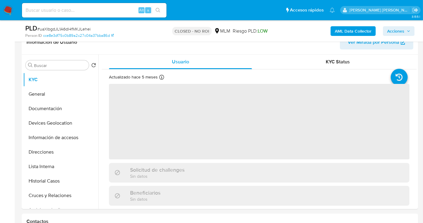
scroll to position [268, 0]
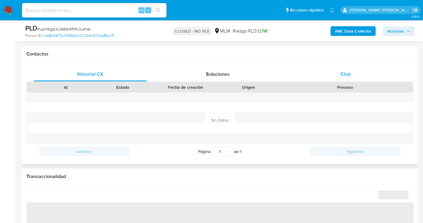
click at [336, 68] on div "Chat" at bounding box center [345, 74] width 113 height 14
select select "10"
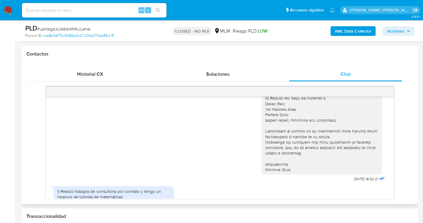
scroll to position [58, 0]
